Goal: Task Accomplishment & Management: Use online tool/utility

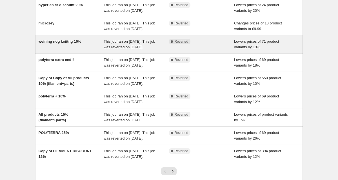
scroll to position [72, 0]
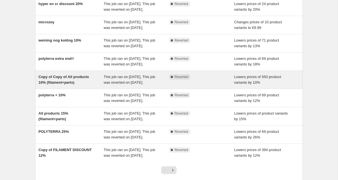
click at [92, 86] on div "Copy of Copy of All products 10% (filament+parts)" at bounding box center [71, 79] width 65 height 11
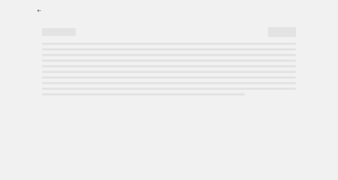
select select "percentage"
select select "collection"
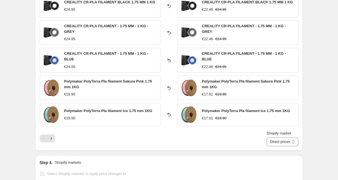
scroll to position [472, 0]
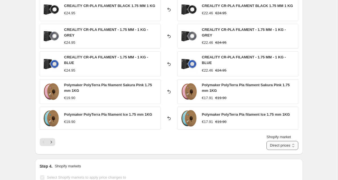
click at [286, 148] on select "Direct prices Internationaal [GEOGRAPHIC_DATA] [GEOGRAPHIC_DATA]" at bounding box center [282, 145] width 32 height 9
click at [266, 141] on select "Direct prices Internationaal [GEOGRAPHIC_DATA] [GEOGRAPHIC_DATA]" at bounding box center [282, 145] width 32 height 9
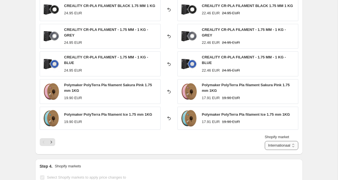
click at [272, 147] on select "Direct prices Internationaal [GEOGRAPHIC_DATA] [GEOGRAPHIC_DATA]" at bounding box center [282, 145] width 34 height 9
click at [268, 141] on select "Direct prices Internationaal [GEOGRAPHIC_DATA] [GEOGRAPHIC_DATA]" at bounding box center [282, 145] width 34 height 9
click at [272, 144] on select "Direct prices Internationaal [GEOGRAPHIC_DATA] [GEOGRAPHIC_DATA]" at bounding box center [273, 145] width 49 height 9
select select "84377895176"
click at [271, 141] on select "Direct prices Internationaal [GEOGRAPHIC_DATA] [GEOGRAPHIC_DATA]" at bounding box center [273, 145] width 49 height 9
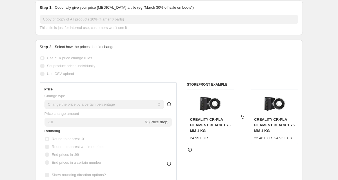
scroll to position [0, 0]
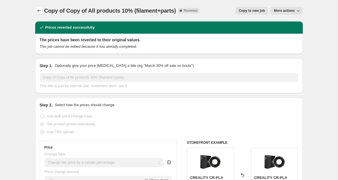
click at [41, 10] on icon "Price change jobs" at bounding box center [39, 11] width 6 height 6
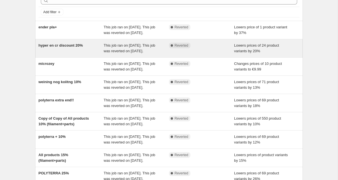
scroll to position [34, 0]
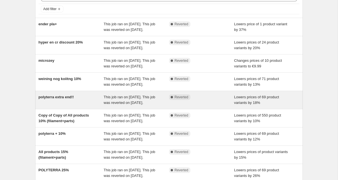
click at [177, 106] on div "Complete Reverted" at bounding box center [201, 100] width 65 height 11
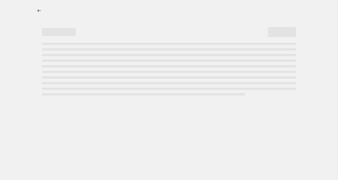
select select "percentage"
select select "collection"
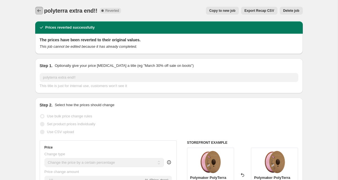
click at [38, 9] on icon "Price change jobs" at bounding box center [39, 11] width 6 height 6
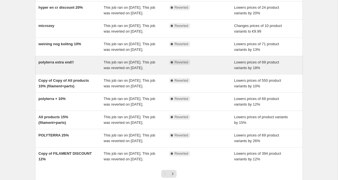
scroll to position [70, 0]
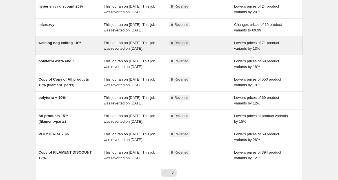
click at [117, 52] on div "This job ran on [DATE]. This job was reverted on [DATE]." at bounding box center [136, 45] width 65 height 11
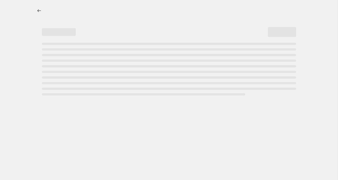
select select "percentage"
select select "collection"
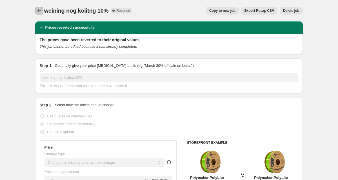
click at [40, 10] on icon "Price change jobs" at bounding box center [39, 11] width 6 height 6
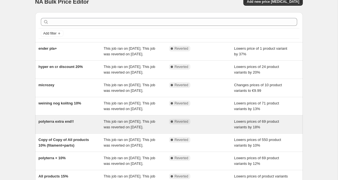
scroll to position [13, 0]
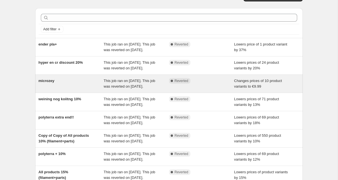
click at [135, 89] on span "This job ran on [DATE]. This job was reverted on [DATE]." at bounding box center [130, 84] width 52 height 10
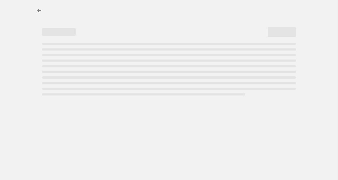
select select "vendor"
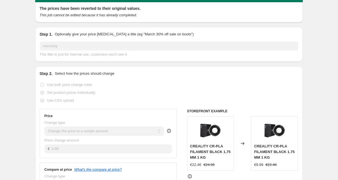
scroll to position [8, 0]
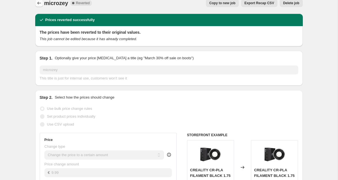
click at [41, 4] on icon "Price change jobs" at bounding box center [39, 3] width 6 height 6
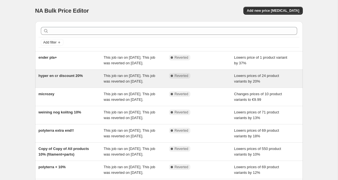
click at [103, 84] on div "hyper en cr discount 20%" at bounding box center [71, 78] width 65 height 11
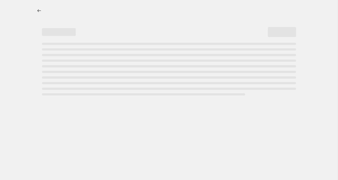
select select "percentage"
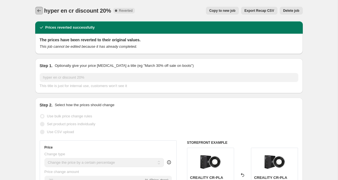
click at [36, 9] on icon "Price change jobs" at bounding box center [39, 11] width 6 height 6
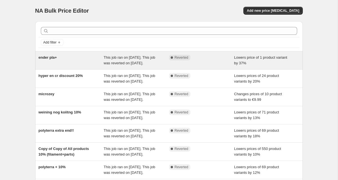
click at [109, 70] on div "ender pla+ This job ran on [DATE]. This job was reverted on [DATE]. Complete Re…" at bounding box center [168, 61] width 267 height 18
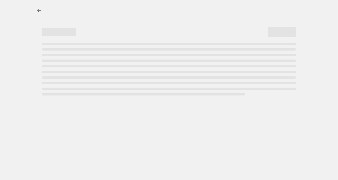
select select "percentage"
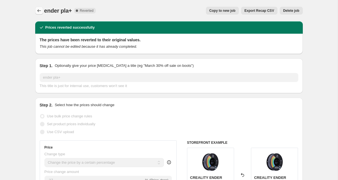
click at [39, 10] on icon "Price change jobs" at bounding box center [39, 11] width 6 height 6
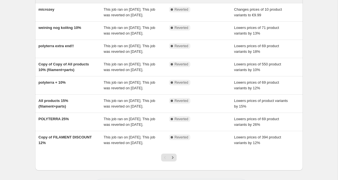
scroll to position [85, 0]
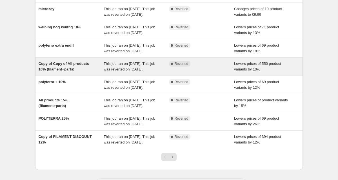
click at [96, 72] on div "Copy of Copy of All products 10% (filament+parts)" at bounding box center [71, 66] width 65 height 11
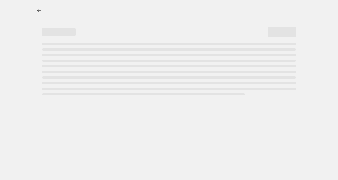
select select "percentage"
select select "collection"
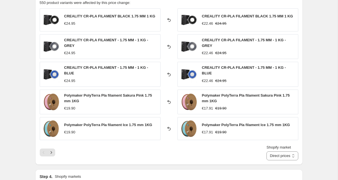
scroll to position [462, 0]
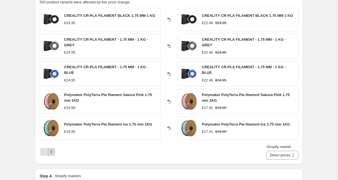
click at [52, 153] on icon "Next" at bounding box center [51, 153] width 6 height 6
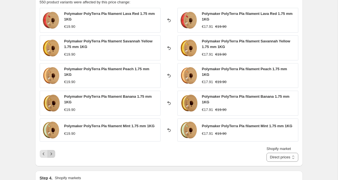
click at [52, 153] on icon "Next" at bounding box center [51, 154] width 6 height 6
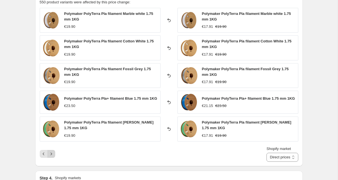
click at [52, 153] on button "Next" at bounding box center [51, 154] width 8 height 8
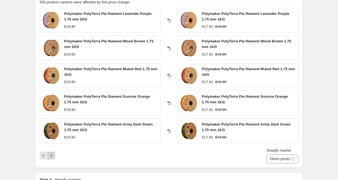
click at [52, 153] on button "Next" at bounding box center [51, 156] width 8 height 8
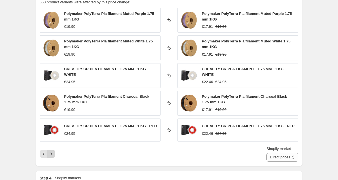
click at [52, 153] on icon "Next" at bounding box center [51, 154] width 6 height 6
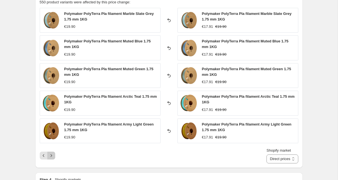
click at [52, 153] on button "Next" at bounding box center [51, 156] width 8 height 8
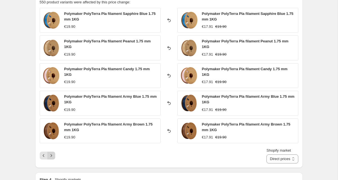
click at [52, 153] on button "Next" at bounding box center [51, 156] width 8 height 8
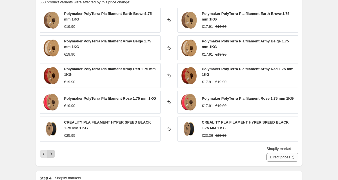
click at [52, 153] on icon "Next" at bounding box center [51, 154] width 6 height 6
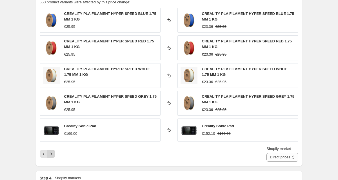
click at [52, 153] on icon "Next" at bounding box center [51, 154] width 6 height 6
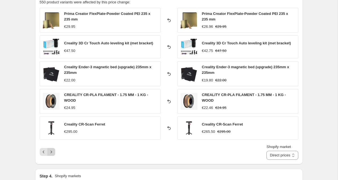
click at [52, 153] on icon "Next" at bounding box center [51, 153] width 6 height 6
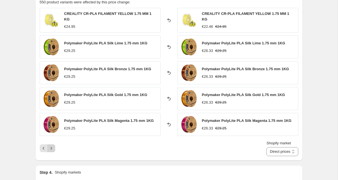
click at [52, 153] on div "Shopify market Direct prices Internationaal [GEOGRAPHIC_DATA] [GEOGRAPHIC_DATA]…" at bounding box center [169, 149] width 258 height 16
click at [51, 149] on icon "Next" at bounding box center [51, 149] width 6 height 6
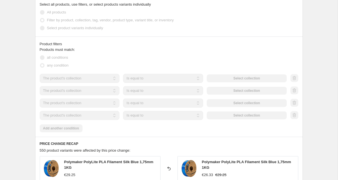
scroll to position [0, 0]
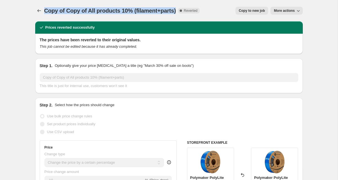
drag, startPoint x: 45, startPoint y: 11, endPoint x: 180, endPoint y: 16, distance: 134.7
click at [180, 16] on div "Copy of Copy of All products 10% (filament+parts). This page is ready Copy of C…" at bounding box center [168, 10] width 267 height 21
copy span "Copy of Copy of All products 10% (filament+parts)"
